Goal: Task Accomplishment & Management: Manage account settings

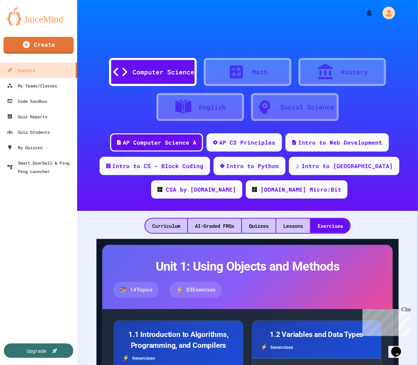
click at [168, 16] on div at bounding box center [247, 10] width 341 height 21
click at [45, 83] on div "My Teams/Classes" at bounding box center [32, 85] width 52 height 9
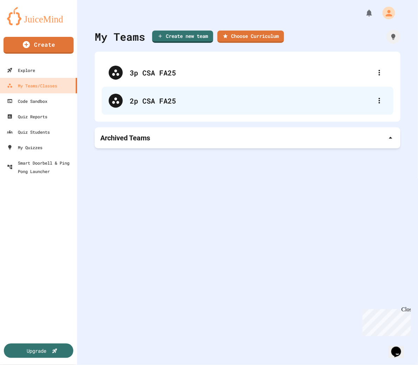
click at [142, 95] on div "2p CSA FA25" at bounding box center [251, 100] width 243 height 11
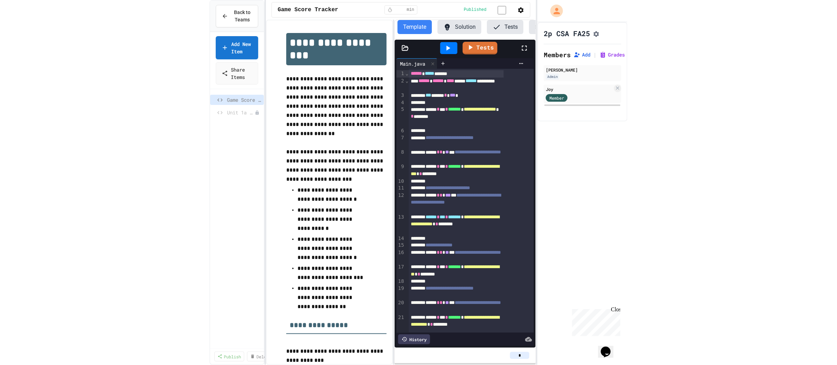
scroll to position [0, 34]
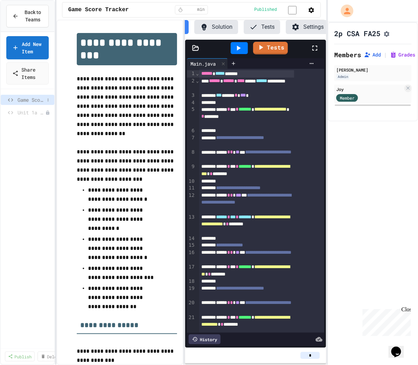
click at [28, 97] on span "Game Score Tracker" at bounding box center [31, 99] width 27 height 7
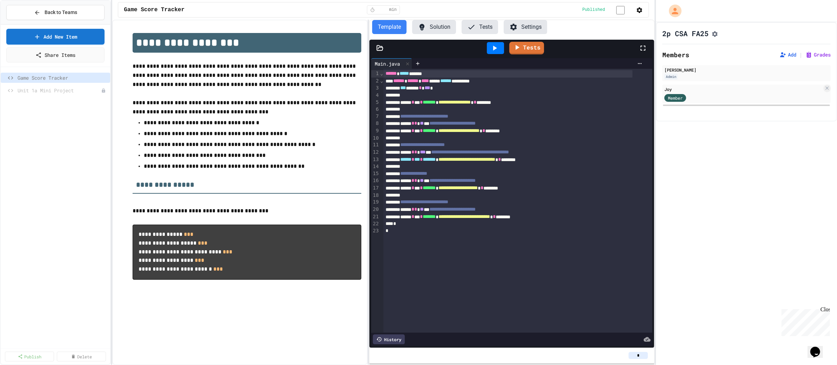
scroll to position [0, 0]
click at [99, 92] on div at bounding box center [100, 90] width 13 height 7
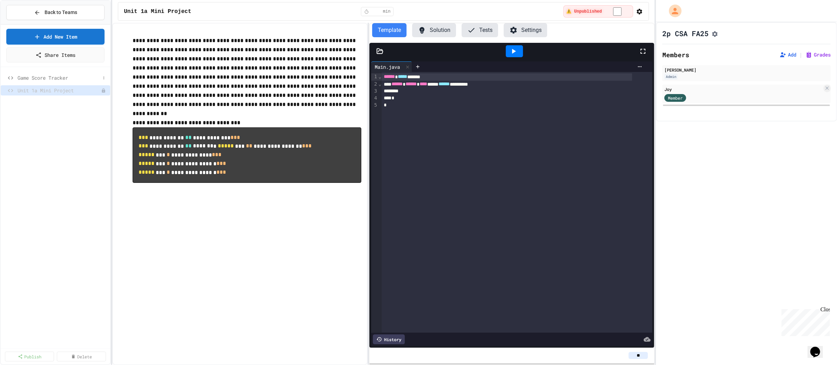
click at [78, 78] on span "Game Score Tracker" at bounding box center [59, 77] width 83 height 7
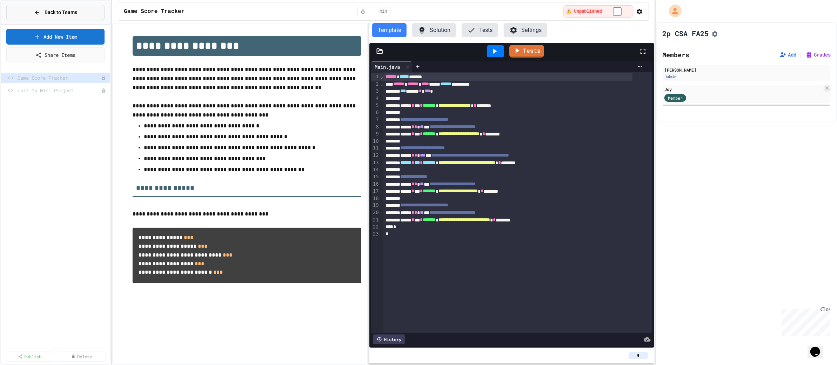
click at [71, 9] on span "Back to Teams" at bounding box center [61, 12] width 33 height 7
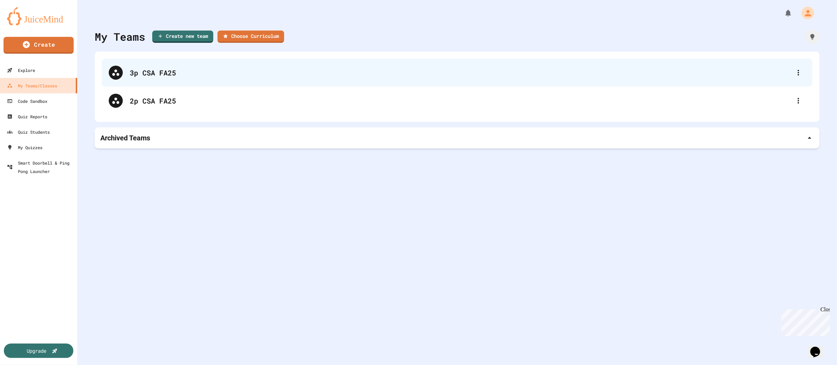
click at [159, 79] on div "3p CSA FA25" at bounding box center [457, 73] width 710 height 28
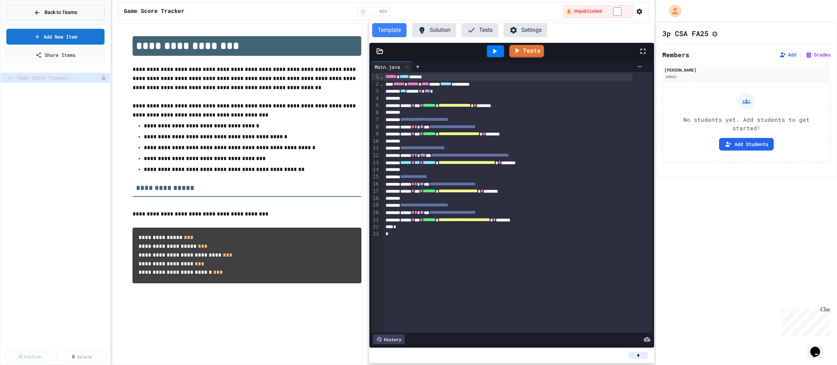
click at [56, 13] on span "Back to Teams" at bounding box center [61, 12] width 33 height 7
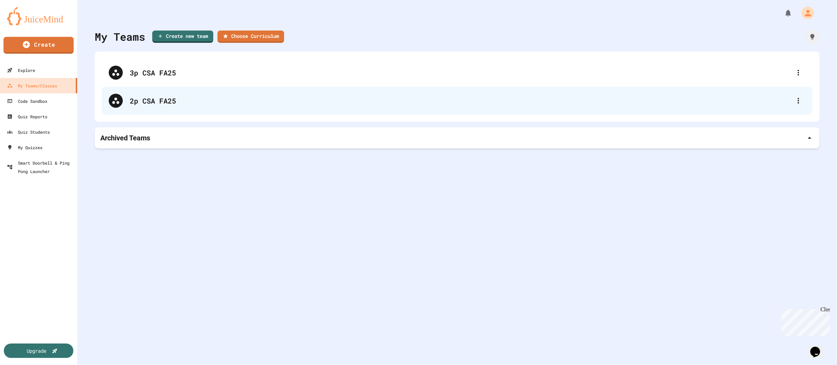
click at [153, 100] on div "2p CSA FA25" at bounding box center [460, 100] width 661 height 11
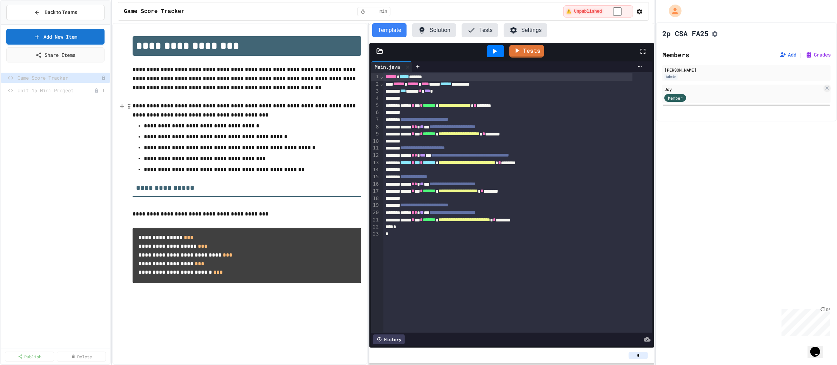
click at [65, 89] on span "Unit 1a Mini Project" at bounding box center [56, 90] width 76 height 7
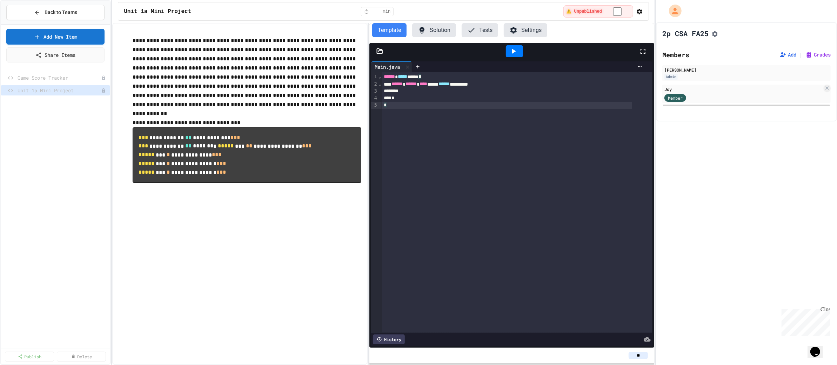
click at [409, 102] on div "*" at bounding box center [507, 105] width 250 height 7
drag, startPoint x: 402, startPoint y: 102, endPoint x: 371, endPoint y: 70, distance: 44.2
click at [371, 70] on div "**********" at bounding box center [511, 203] width 281 height 284
click at [418, 142] on div at bounding box center [517, 202] width 271 height 261
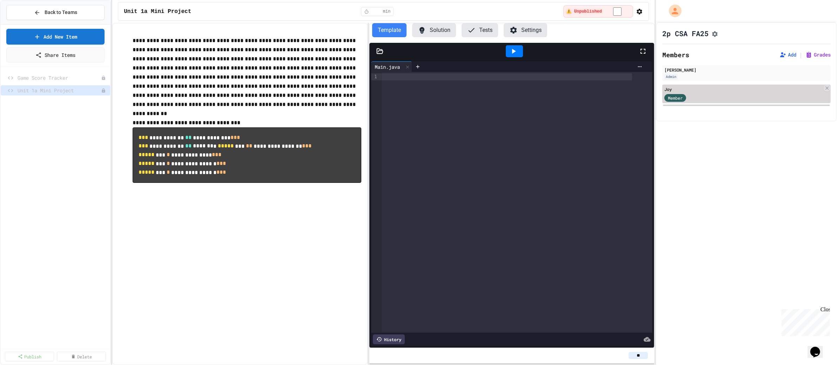
click at [418, 92] on div "Joy" at bounding box center [743, 89] width 158 height 6
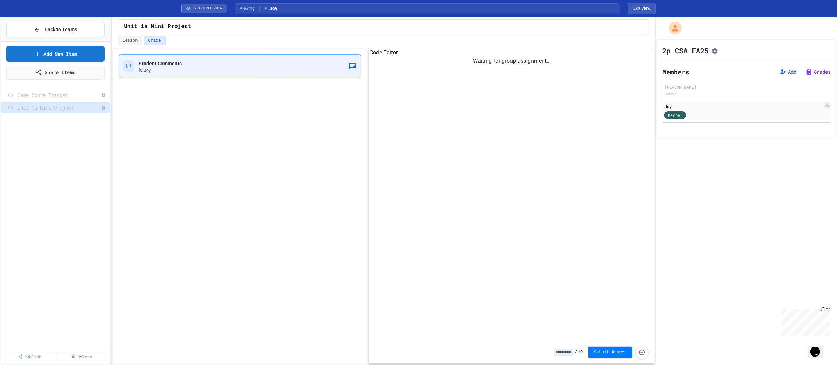
click at [282, 64] on div "Student Comments for Joy" at bounding box center [240, 66] width 234 height 14
click at [261, 147] on div "Student Comments for Joy" at bounding box center [239, 206] width 255 height 317
click at [72, 107] on span "Unit 1a Mini Project" at bounding box center [56, 107] width 76 height 7
click at [174, 28] on span "Unit 1a Mini Project" at bounding box center [157, 26] width 67 height 8
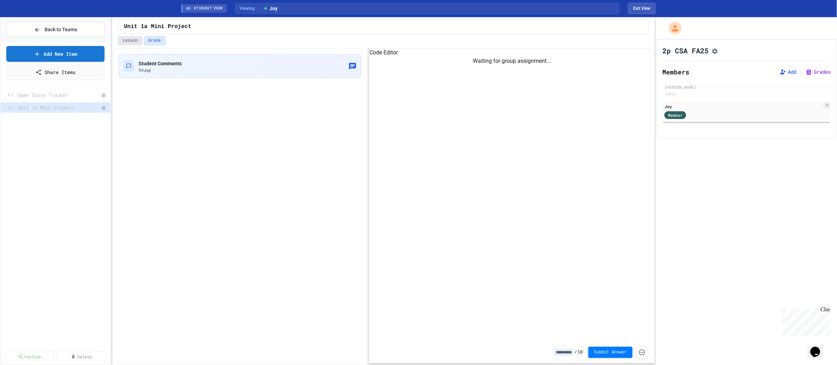
click at [125, 42] on button "Lesson" at bounding box center [130, 40] width 24 height 9
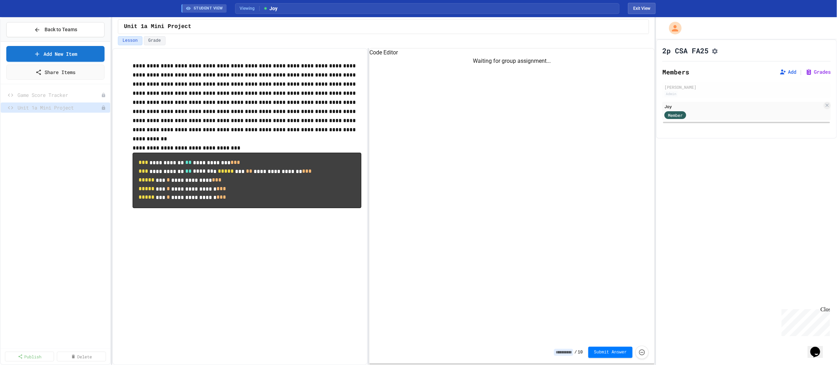
click at [279, 109] on p "**********" at bounding box center [247, 97] width 229 height 73
click at [418, 123] on div "Waiting for group assignment..." at bounding box center [511, 199] width 285 height 284
click at [418, 76] on h2 "Members" at bounding box center [675, 72] width 27 height 10
click at [418, 84] on div "Members Add | Grades Bianca Santos-Malabunga Admin Joy Member" at bounding box center [746, 95] width 168 height 57
click at [418, 90] on div "[PERSON_NAME]" at bounding box center [746, 87] width 164 height 6
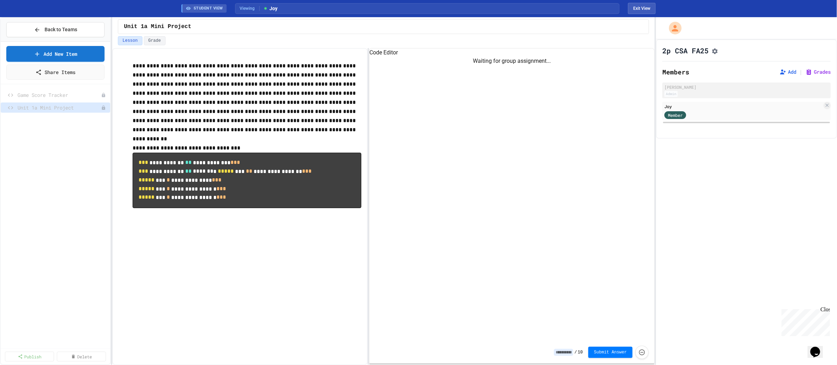
click at [418, 90] on div "[PERSON_NAME]" at bounding box center [746, 87] width 164 height 6
click at [418, 228] on div "2p CSA FA25 Members Add | Grades Bianca Santos-Malabunga Admin Joy Member" at bounding box center [746, 201] width 181 height 325
click at [245, 94] on p "**********" at bounding box center [247, 97] width 229 height 73
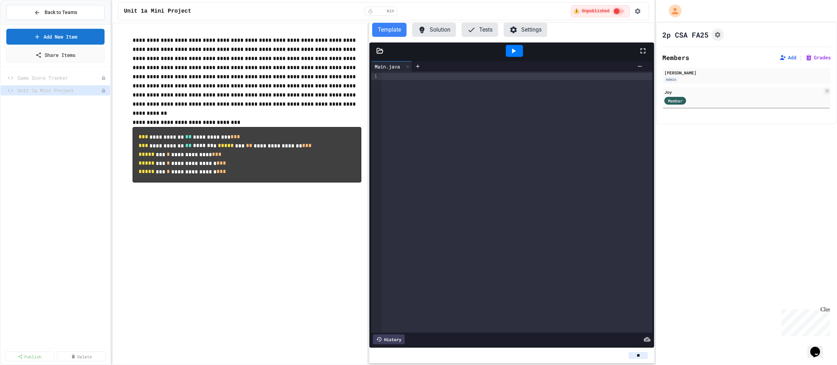
click at [519, 36] on button "Settings" at bounding box center [525, 30] width 43 height 14
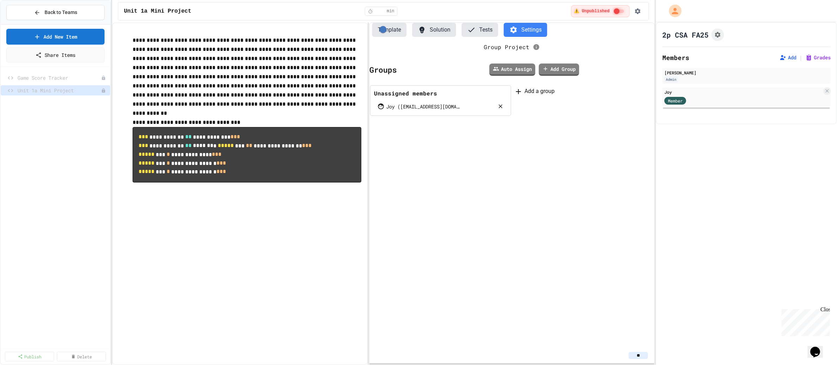
click at [158, 9] on span "Unit 1a Mini Project" at bounding box center [157, 11] width 67 height 8
click at [197, 16] on div "Unit 1a Mini Project * min ⚠️ Unpublished" at bounding box center [383, 11] width 531 height 18
click at [78, 92] on span "Unit 1a Mini Project" at bounding box center [56, 90] width 76 height 7
click at [177, 9] on span "Unit 1a Mini Project" at bounding box center [157, 11] width 67 height 8
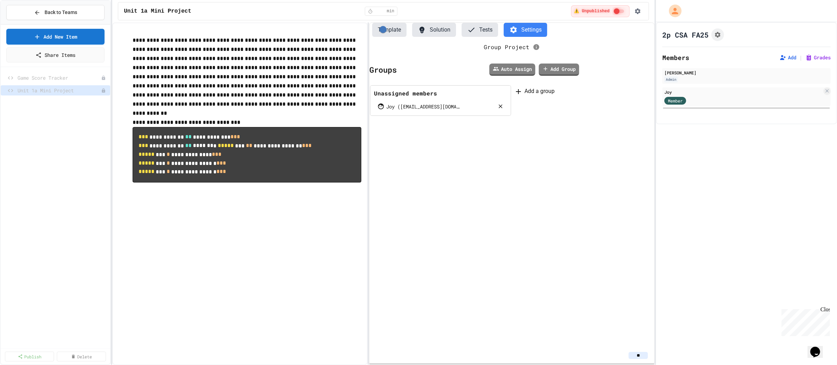
click at [184, 9] on span "Unit 1a Mini Project" at bounding box center [157, 11] width 67 height 8
click at [177, 10] on span "Unit 1a Mini Project" at bounding box center [157, 11] width 67 height 8
click at [638, 9] on icon "button" at bounding box center [638, 11] width 6 height 6
click at [625, 364] on li "Edit Lesson Plan" at bounding box center [422, 370] width 830 height 11
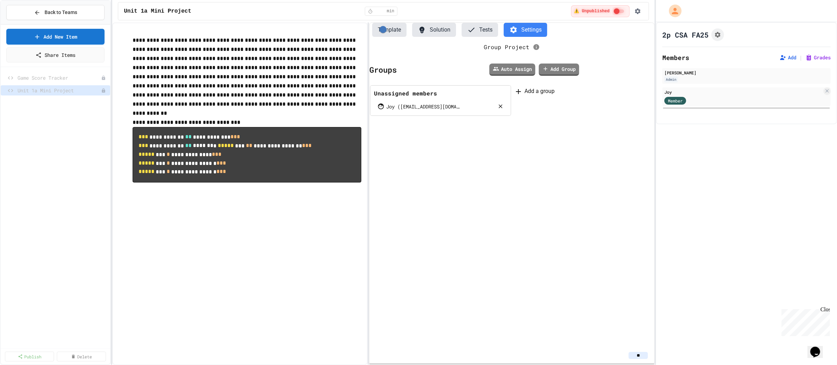
click at [90, 13] on button "Back to Teams" at bounding box center [55, 12] width 98 height 15
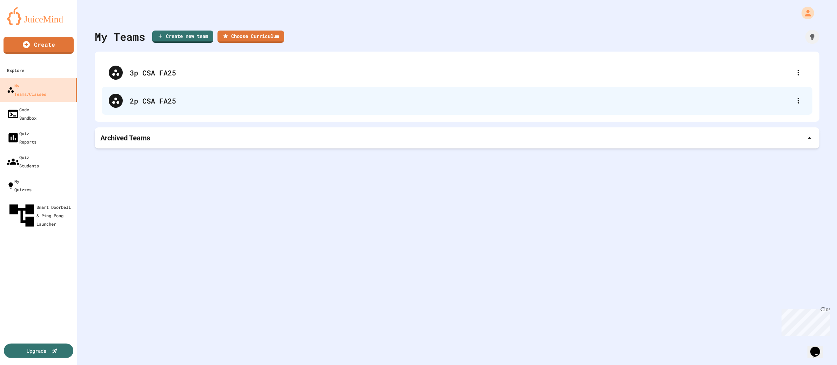
click at [183, 102] on div "2p CSA FA25" at bounding box center [460, 100] width 661 height 11
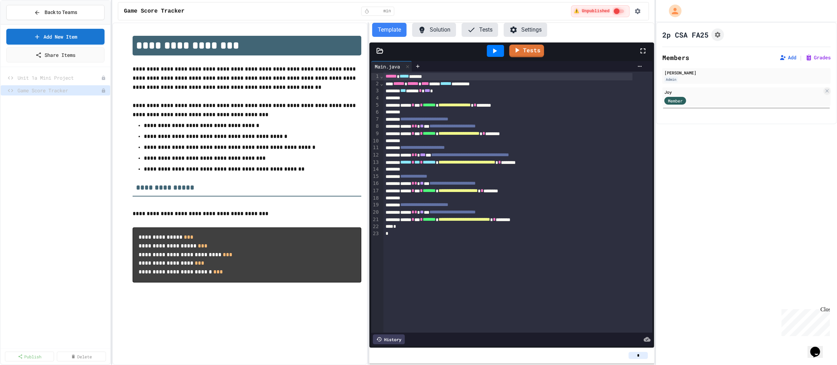
click at [78, 70] on div at bounding box center [55, 82] width 109 height 25
click at [83, 15] on button "Back to Teams" at bounding box center [55, 12] width 98 height 15
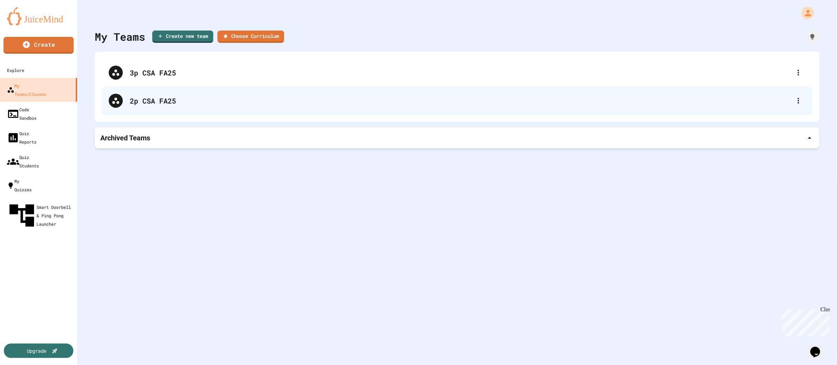
click at [186, 101] on div "2p CSA FA25" at bounding box center [460, 100] width 661 height 11
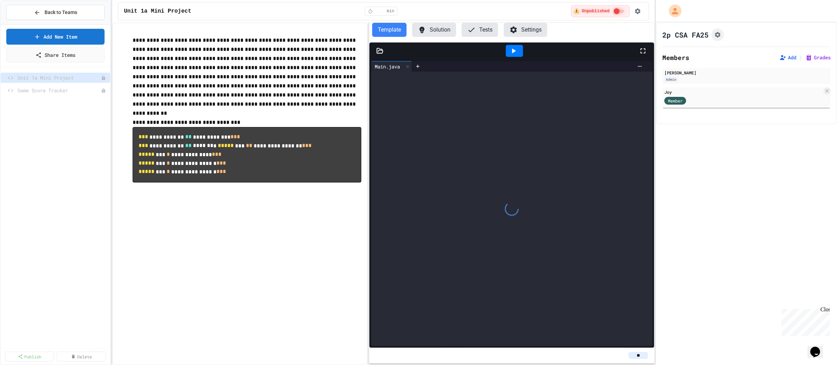
click at [74, 143] on div "Unit 1a Mini Project Game Score Tracker" at bounding box center [55, 208] width 109 height 277
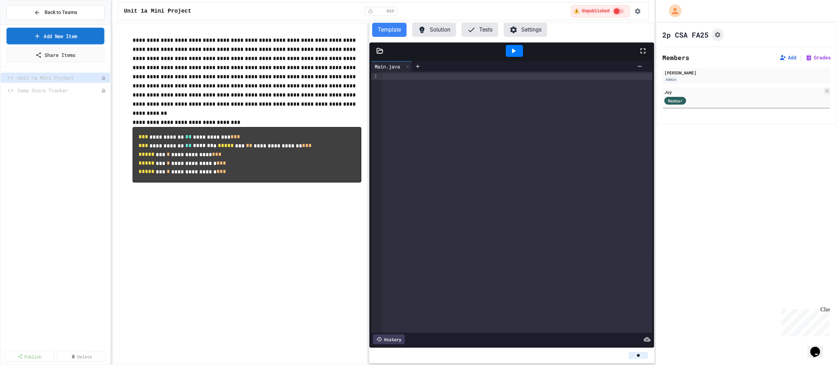
click at [87, 37] on link "Add New Item" at bounding box center [56, 36] width 98 height 16
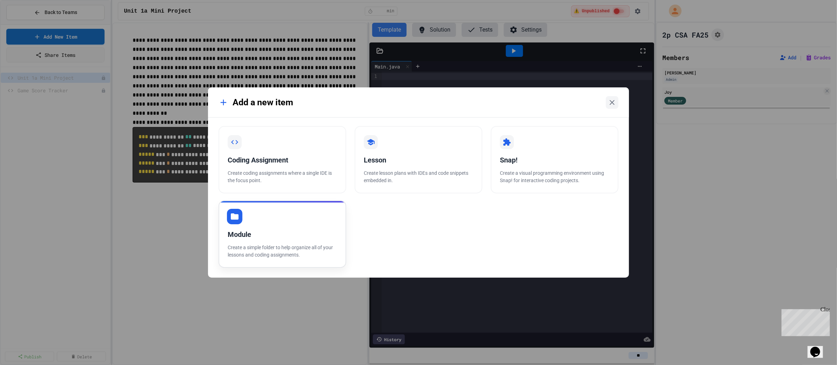
click at [296, 221] on div "Module Create a simple folder to help organize all of your lessons and coding a…" at bounding box center [282, 233] width 128 height 67
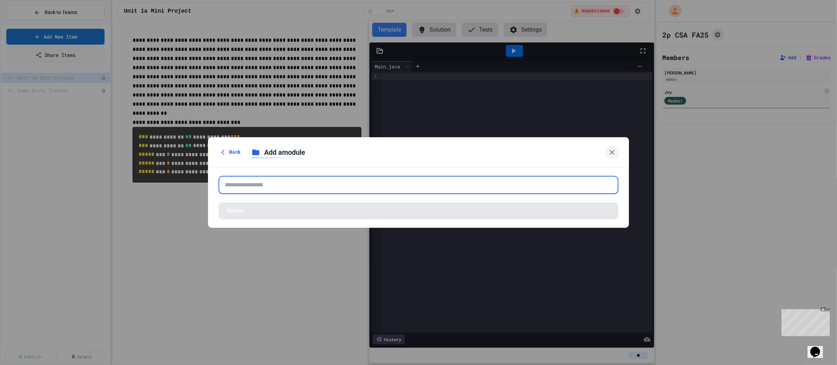
click at [280, 183] on input "text" at bounding box center [418, 185] width 400 height 18
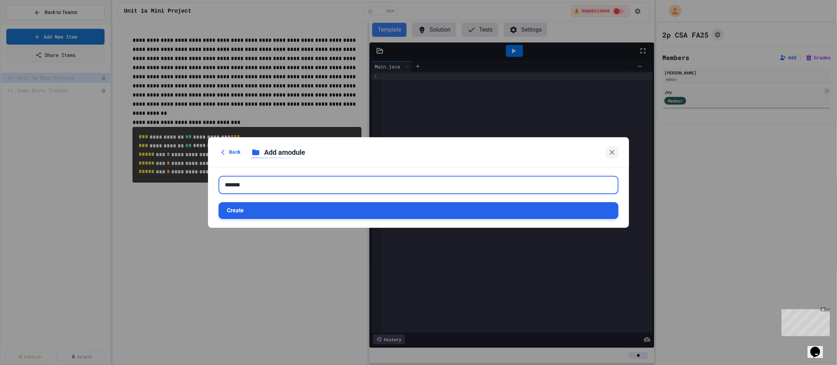
type input "*******"
click at [235, 212] on button "Create" at bounding box center [418, 210] width 400 height 17
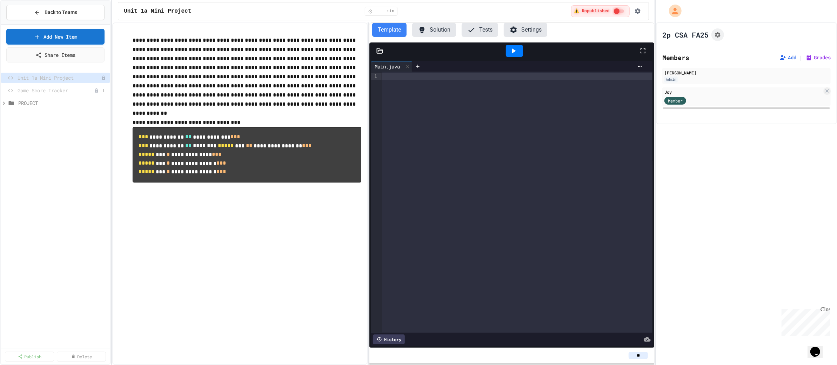
click at [58, 89] on span "Game Score Tracker" at bounding box center [56, 90] width 76 height 7
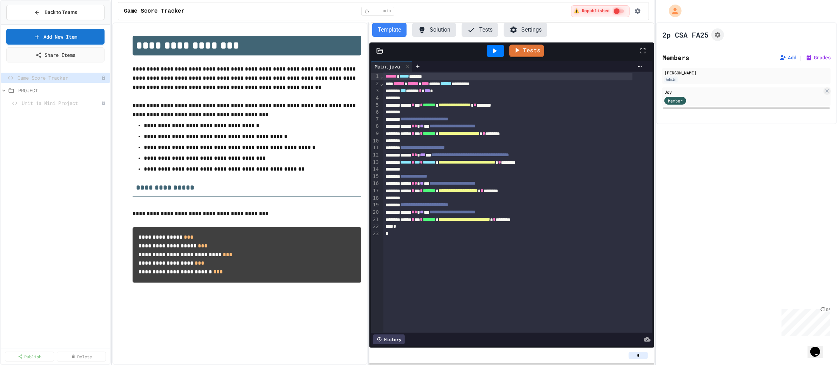
click at [48, 128] on div "Game Score Tracker PROJECT Unit 1a Mini Project" at bounding box center [55, 208] width 109 height 277
click at [84, 36] on link "Add New Item" at bounding box center [55, 36] width 97 height 16
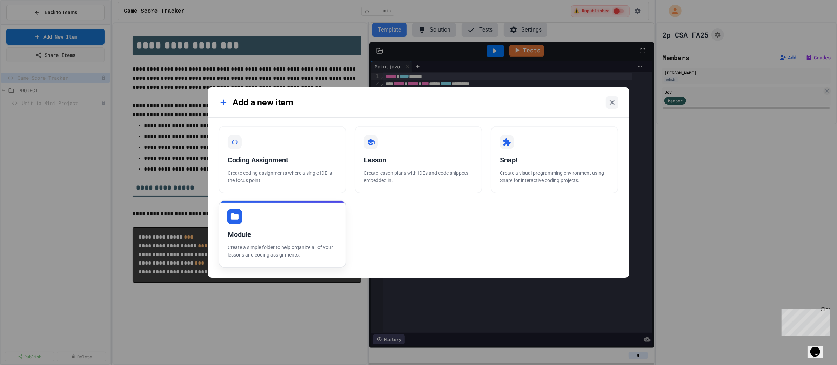
click at [317, 217] on div "Module Create a simple folder to help organize all of your lessons and coding a…" at bounding box center [282, 233] width 128 height 67
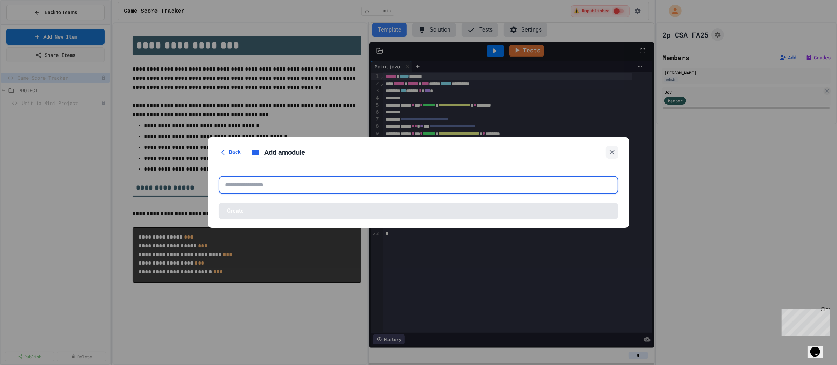
click at [278, 182] on input "text" at bounding box center [418, 185] width 400 height 18
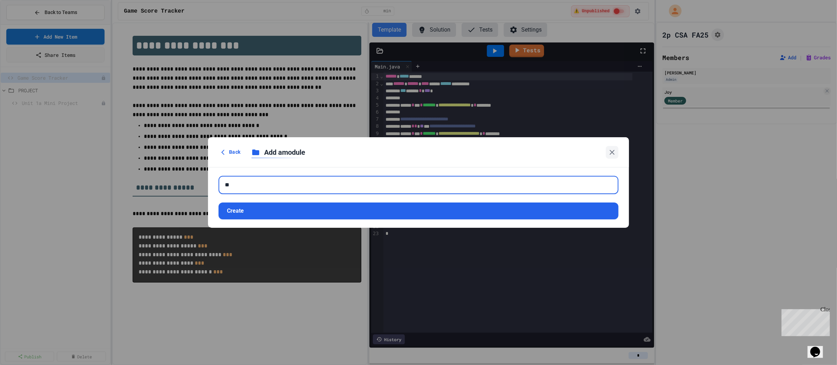
type input "*"
type input "********"
click at [242, 209] on button "Create" at bounding box center [418, 210] width 400 height 17
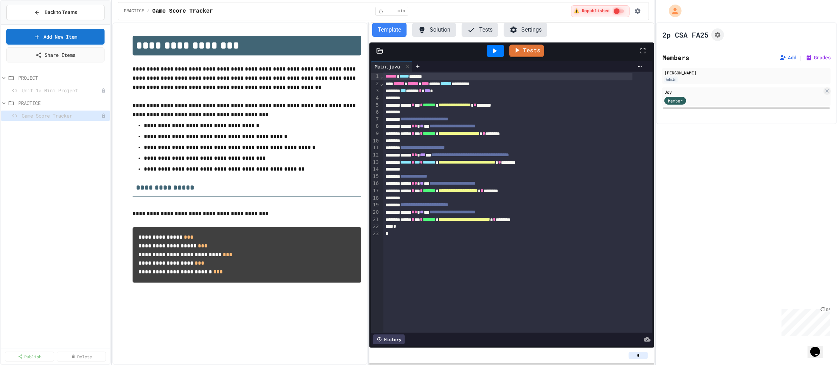
click at [46, 145] on div "PROJECT Unit 1a Mini Project PRACTICE Game Score Tracker" at bounding box center [55, 208] width 109 height 277
click at [45, 160] on div "PRACTICE Game Score Tracker PROJECT Unit 1a Mini Project" at bounding box center [55, 208] width 109 height 277
click at [21, 116] on div "Unit 1a Mini Project" at bounding box center [55, 115] width 109 height 10
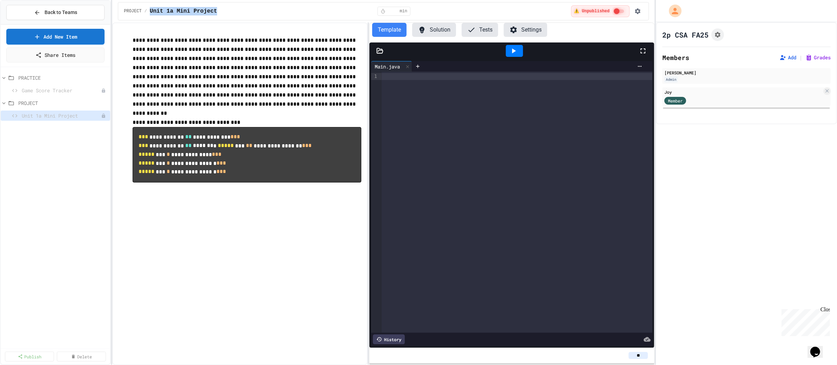
drag, startPoint x: 216, startPoint y: 10, endPoint x: 147, endPoint y: 17, distance: 69.8
click at [147, 17] on div "PROJECT / Unit 1a Mini Project * min ⚠️ Unpublished" at bounding box center [383, 11] width 531 height 18
click at [484, 29] on button "Tests" at bounding box center [480, 30] width 36 height 14
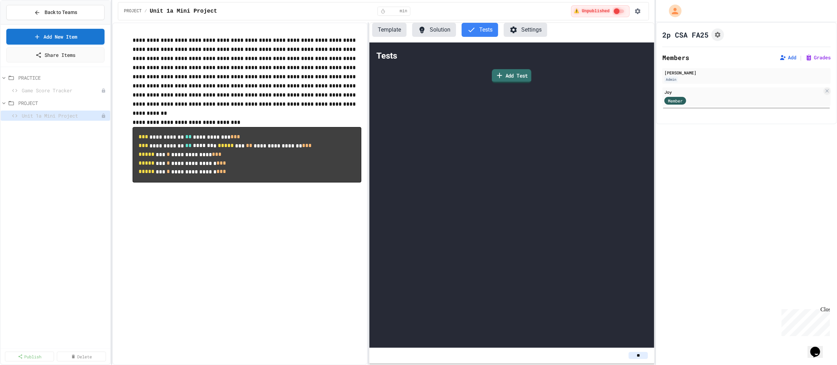
click at [526, 76] on link "Add Test" at bounding box center [512, 76] width 40 height 14
click at [430, 194] on body "**********" at bounding box center [418, 182] width 837 height 365
type input "**"
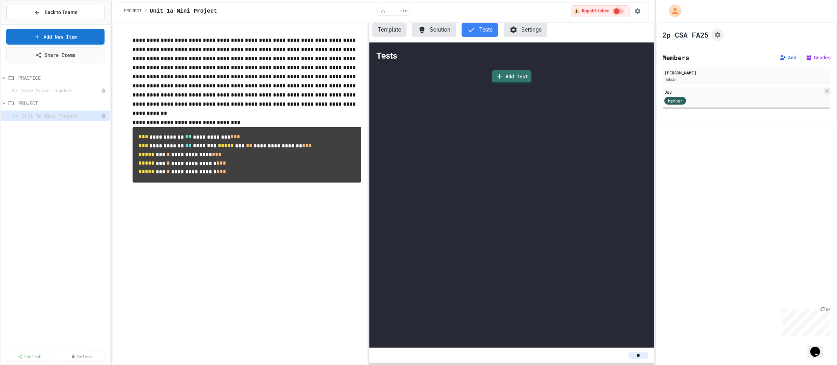
click at [484, 264] on body "**********" at bounding box center [418, 182] width 837 height 365
click at [512, 139] on div "Tests Add Test" at bounding box center [511, 194] width 285 height 305
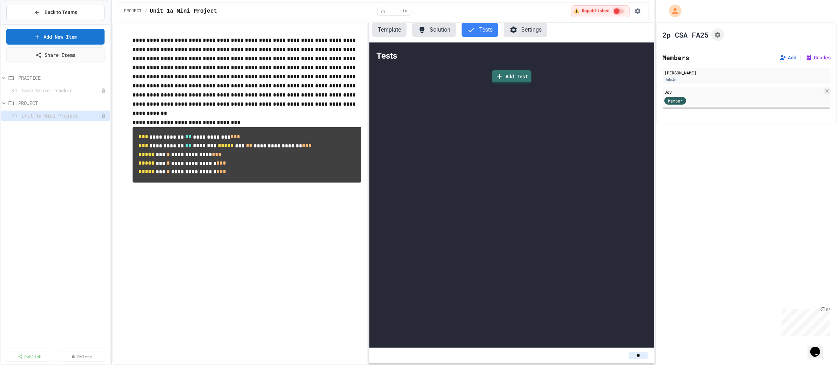
click at [444, 31] on button "Solution" at bounding box center [434, 30] width 44 height 14
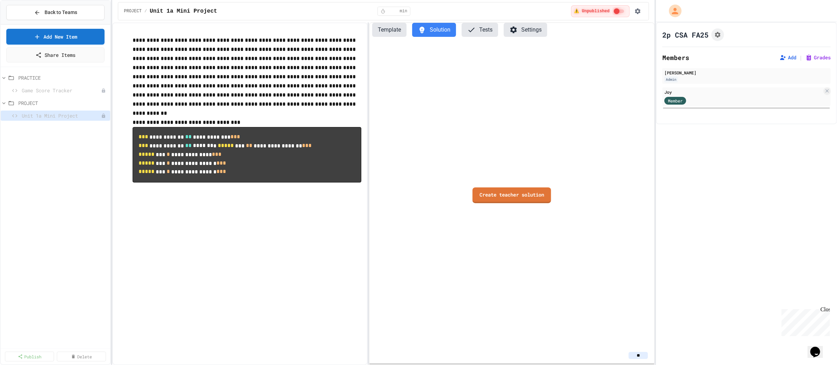
click at [389, 32] on button "Template" at bounding box center [389, 30] width 34 height 14
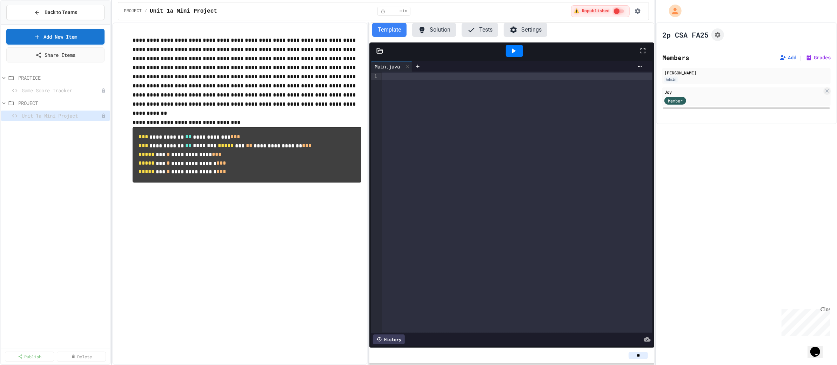
click at [440, 123] on div at bounding box center [517, 202] width 271 height 261
click at [487, 109] on div at bounding box center [517, 202] width 271 height 261
click at [533, 28] on button "Settings" at bounding box center [525, 30] width 43 height 14
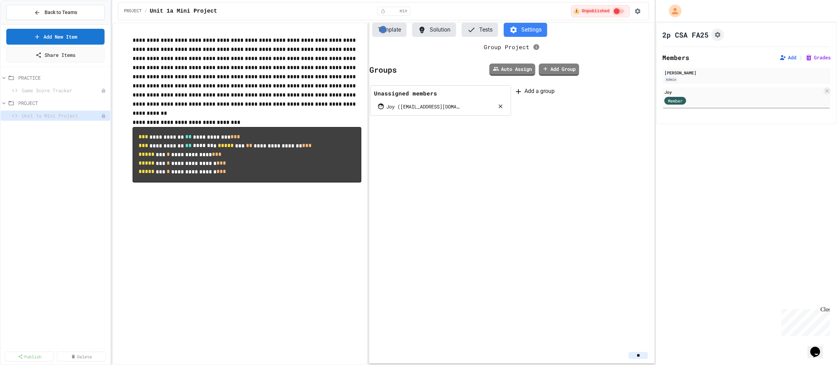
click at [386, 27] on button "Template" at bounding box center [389, 30] width 34 height 14
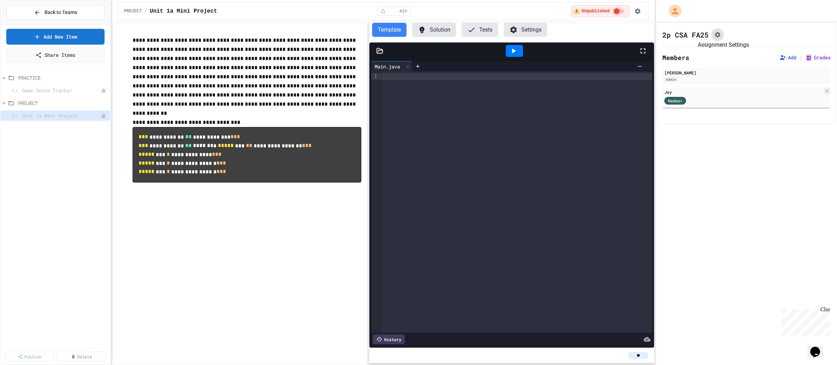
click at [719, 35] on icon "Assignment Settings" at bounding box center [718, 35] width 6 height 6
click at [511, 160] on div at bounding box center [517, 202] width 271 height 261
click at [640, 10] on icon "button" at bounding box center [637, 11] width 7 height 7
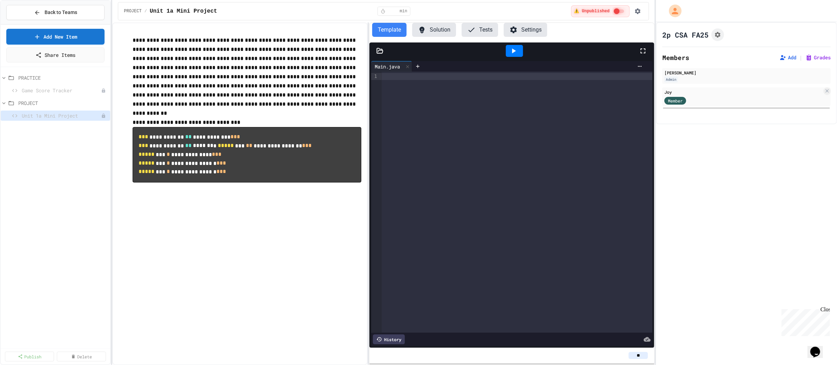
click at [646, 364] on div at bounding box center [418, 365] width 837 height 0
click at [60, 119] on div "Unit 1a Mini Project" at bounding box center [55, 115] width 109 height 10
click at [105, 114] on icon at bounding box center [104, 116] width 4 height 4
click at [94, 127] on button "Rename" at bounding box center [85, 127] width 44 height 13
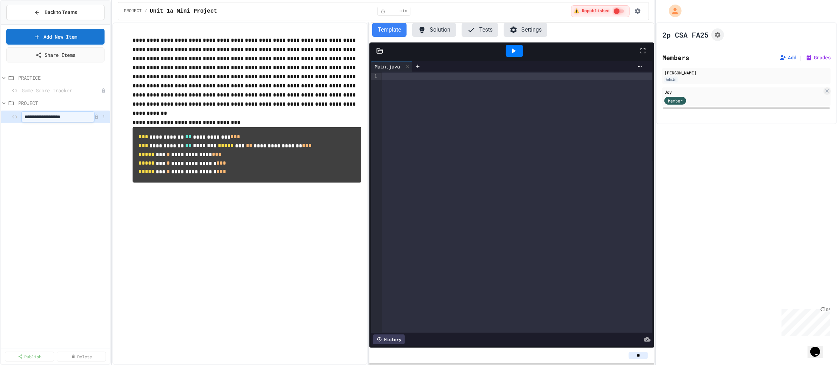
click at [91, 117] on input "**********" at bounding box center [58, 117] width 72 height 10
click at [56, 116] on input "**********" at bounding box center [58, 117] width 72 height 10
type input "**********"
click at [61, 144] on div "PRACTICE Game Score Tracker PROJECT Unit 1a Project" at bounding box center [55, 208] width 109 height 277
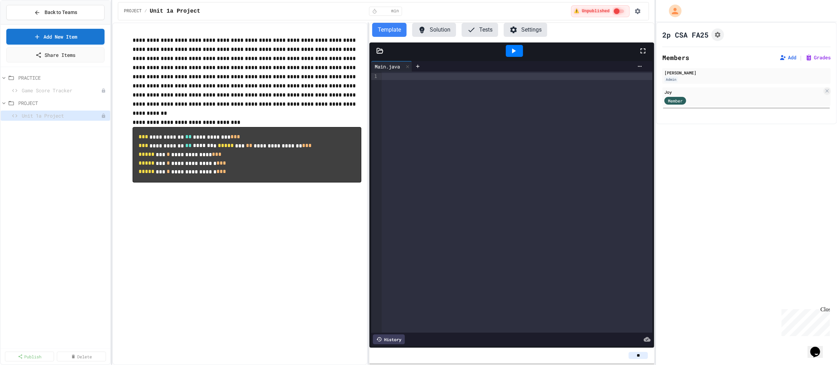
click at [516, 32] on button "Settings" at bounding box center [525, 30] width 43 height 14
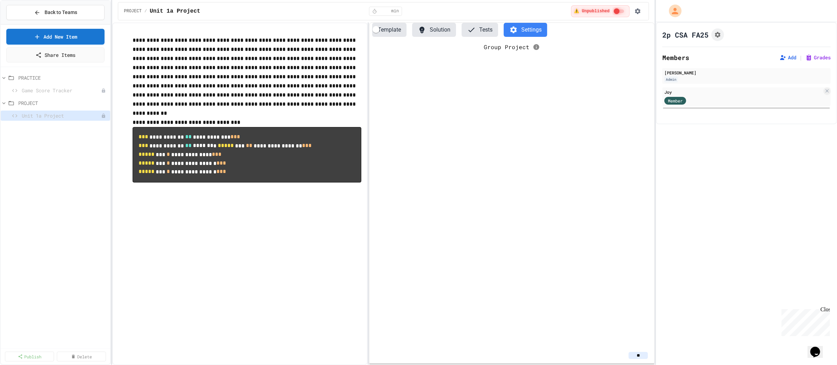
click at [552, 240] on div "Group Project" at bounding box center [511, 194] width 285 height 305
click at [390, 32] on button "Template" at bounding box center [389, 30] width 34 height 14
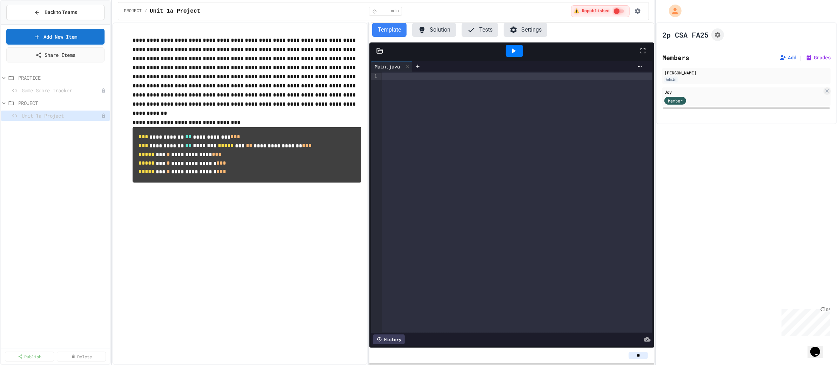
click at [536, 246] on div at bounding box center [517, 202] width 271 height 261
